Goal: Check status: Check status

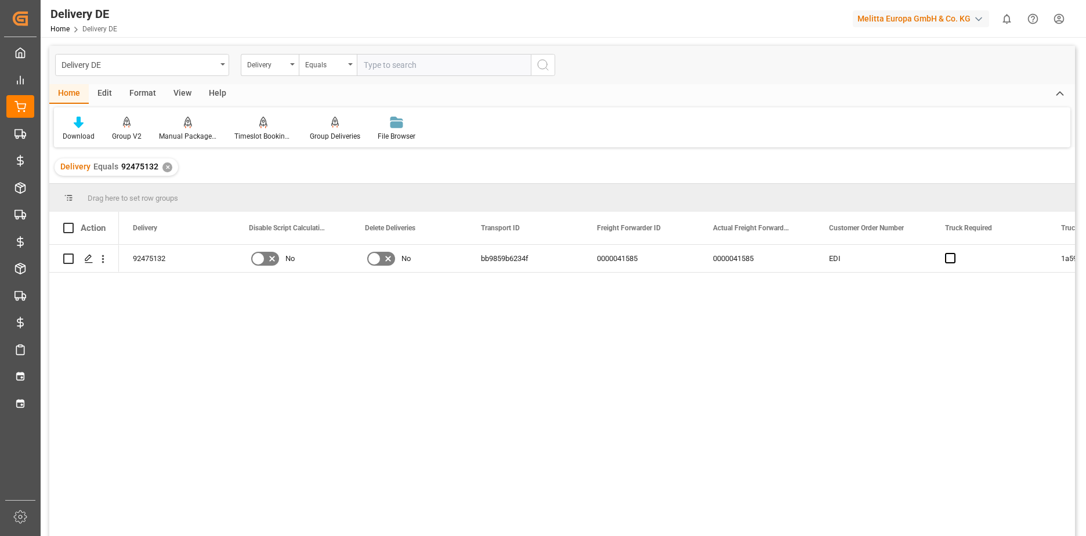
click at [425, 61] on input "text" at bounding box center [444, 65] width 174 height 22
paste input "0080002363"
type input "0080002363"
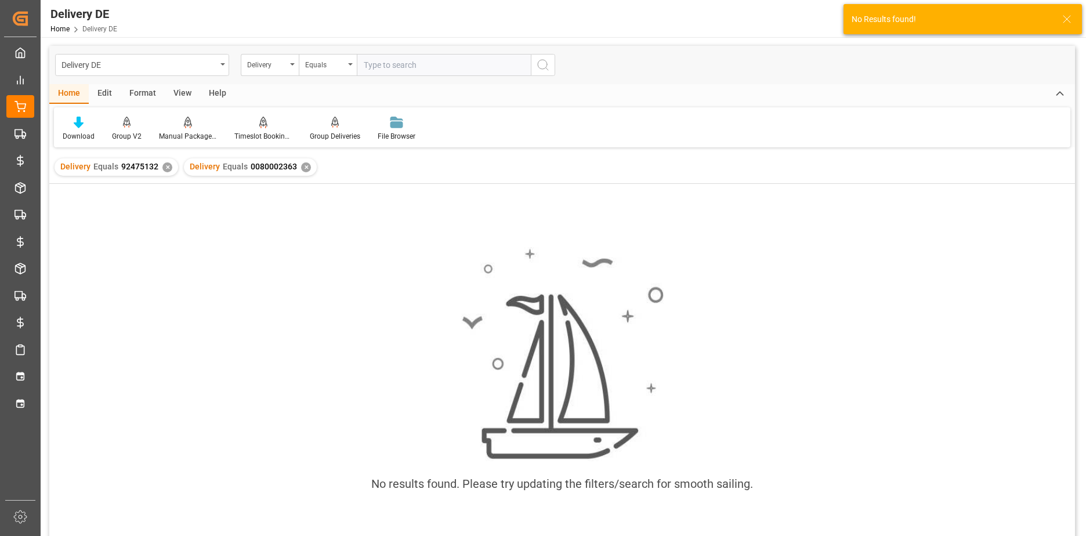
click at [171, 164] on div "Delivery Equals 92475132 ✕" at bounding box center [117, 166] width 124 height 17
click at [165, 168] on div "✕" at bounding box center [167, 167] width 10 height 10
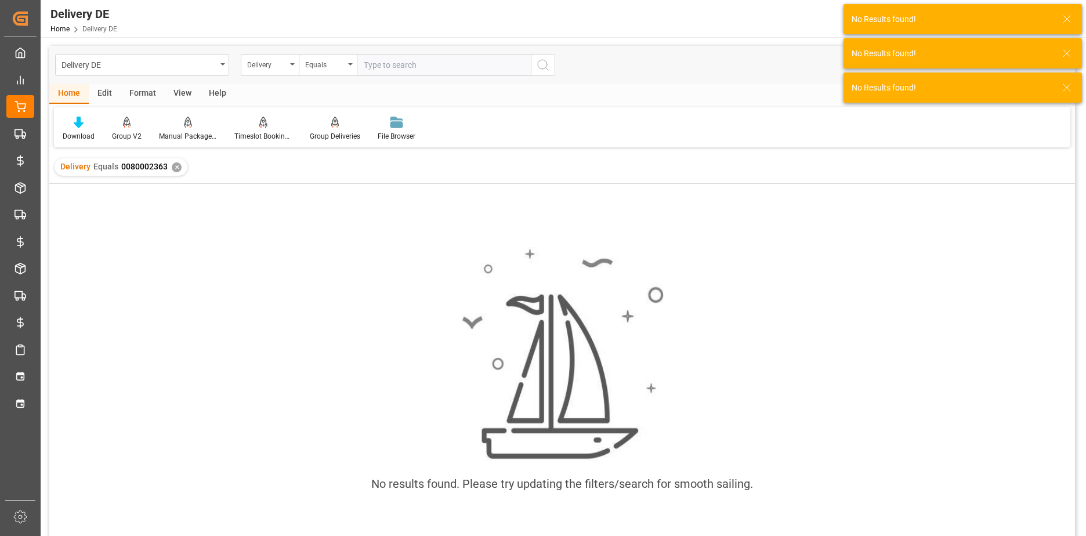
click at [445, 63] on input "text" at bounding box center [444, 65] width 174 height 22
paste input "0080002363"
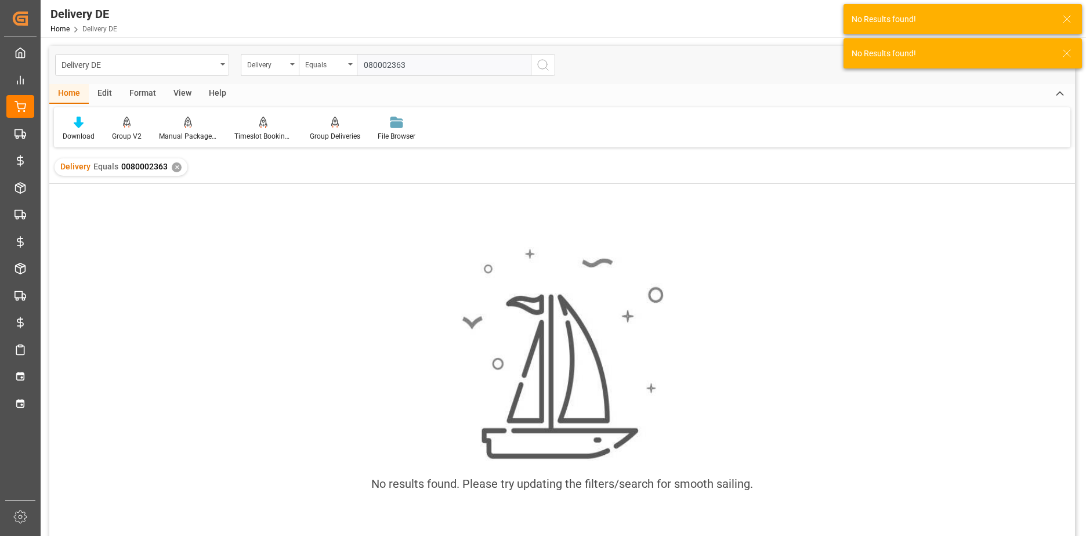
type input "80002363"
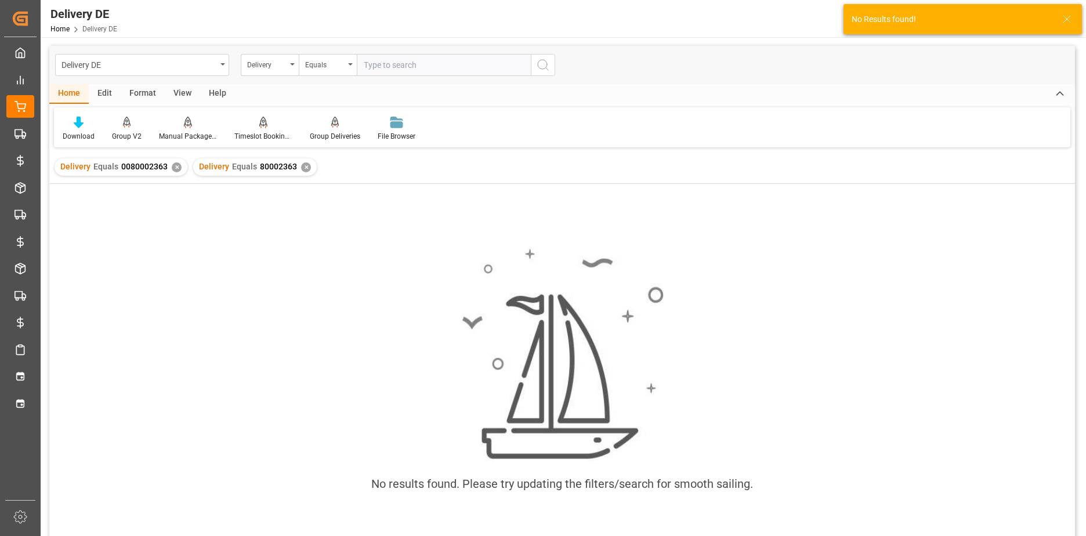
click at [179, 162] on div "Delivery Equals 0080002363 ✕" at bounding box center [121, 166] width 133 height 17
click at [176, 164] on div "✕" at bounding box center [177, 167] width 10 height 10
